Goal: Information Seeking & Learning: Check status

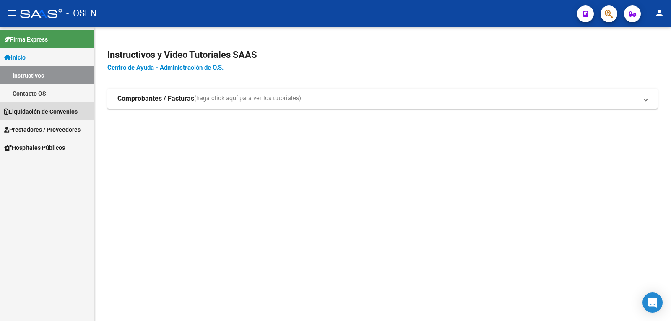
click at [57, 108] on span "Liquidación de Convenios" at bounding box center [40, 111] width 73 height 9
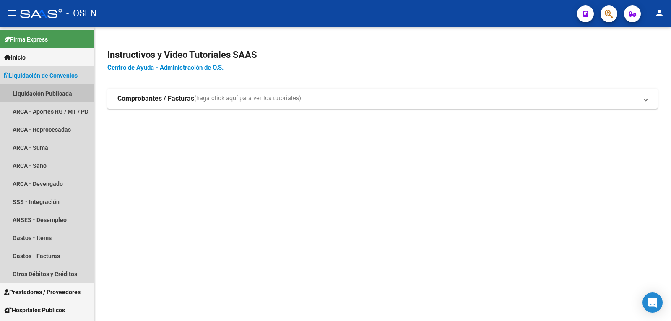
click at [50, 91] on link "Liquidación Publicada" at bounding box center [47, 93] width 94 height 18
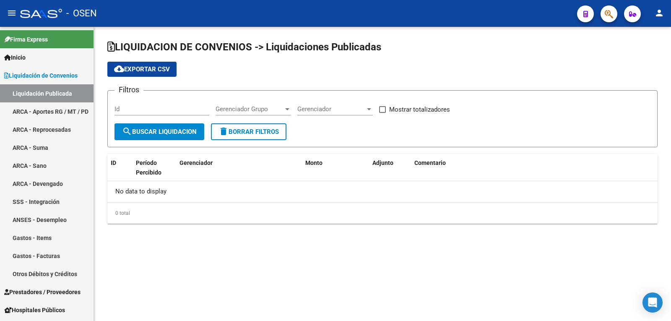
checkbox input "true"
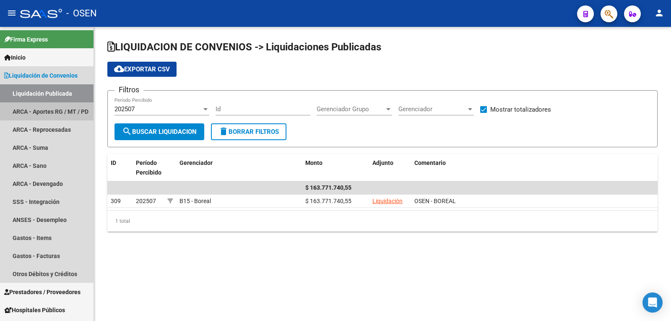
click at [52, 109] on link "ARCA - Aportes RG / MT / PD" at bounding box center [47, 111] width 94 height 18
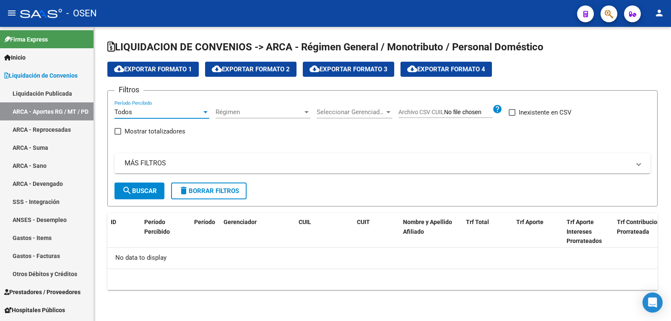
click at [193, 111] on div "Todos" at bounding box center [158, 112] width 87 height 8
click at [193, 111] on span "Todos" at bounding box center [162, 112] width 95 height 19
click at [143, 184] on button "search Buscar" at bounding box center [140, 190] width 50 height 17
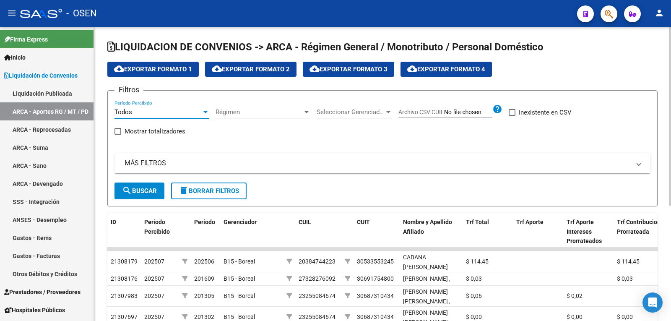
click at [168, 112] on div "Todos" at bounding box center [158, 112] width 87 height 8
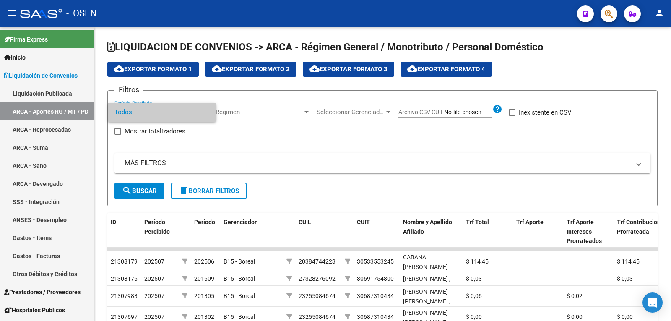
click at [49, 134] on div at bounding box center [335, 160] width 671 height 321
click at [48, 127] on link "ARCA - Reprocesadas" at bounding box center [47, 129] width 94 height 18
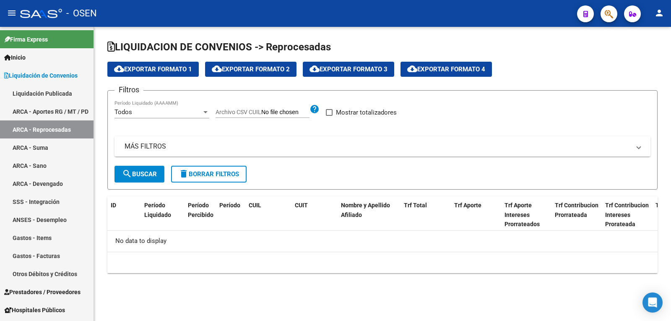
checkbox input "true"
click at [187, 117] on div "202506 Período Liquidado (AAAAMM)" at bounding box center [162, 109] width 95 height 18
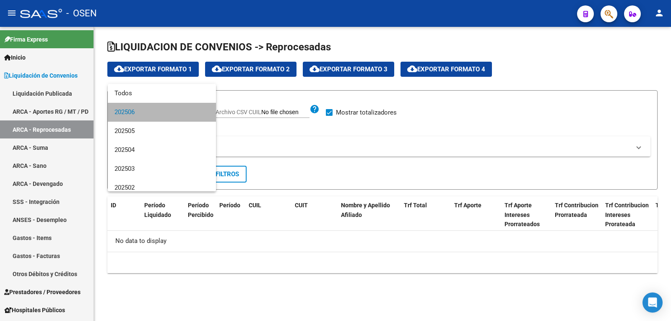
click at [187, 117] on span "202506" at bounding box center [162, 112] width 95 height 19
